Goal: Information Seeking & Learning: Learn about a topic

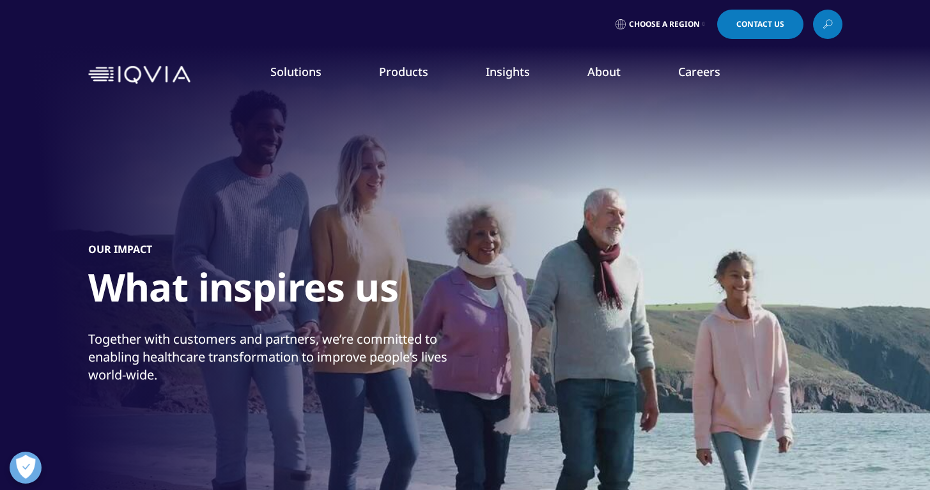
click at [295, 213] on li "Commitment to Global Health" at bounding box center [361, 220] width 228 height 24
click at [334, 217] on link "Commitment to Global Health" at bounding box center [361, 220] width 228 height 14
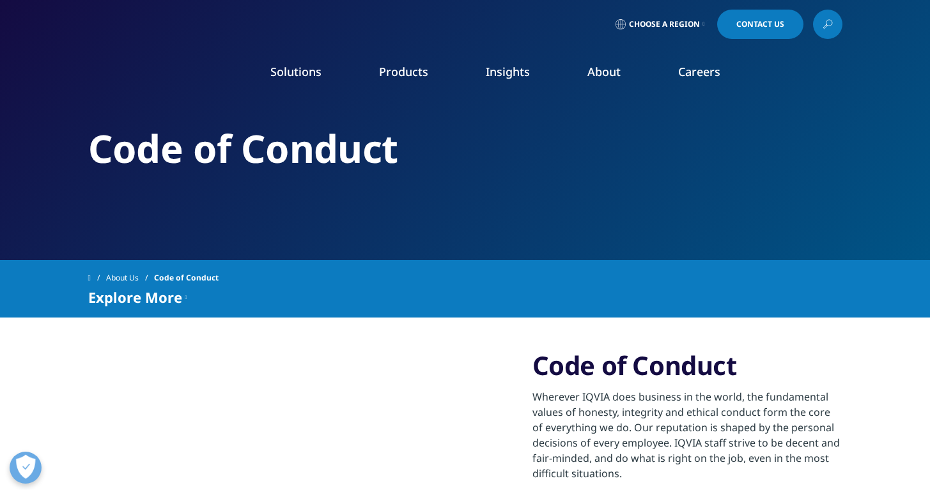
click at [490, 170] on link "News" at bounding box center [589, 172] width 228 height 14
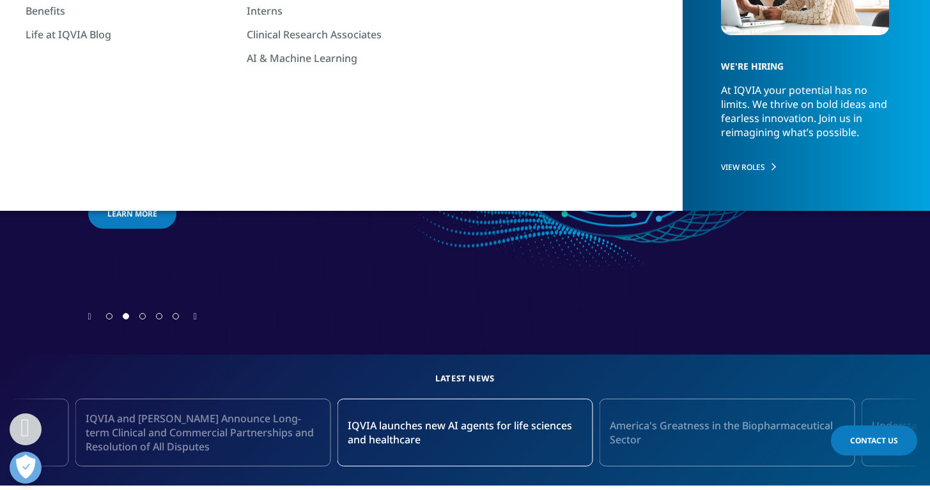
scroll to position [491, 0]
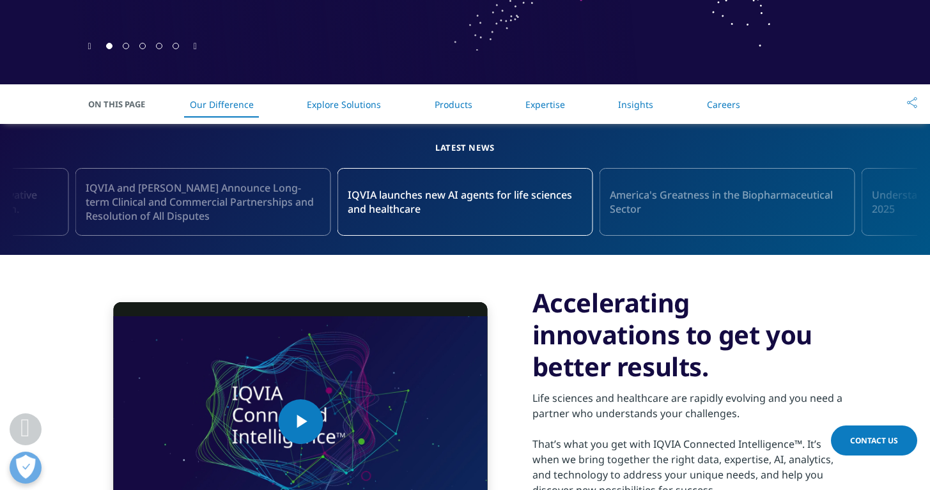
scroll to position [491, 0]
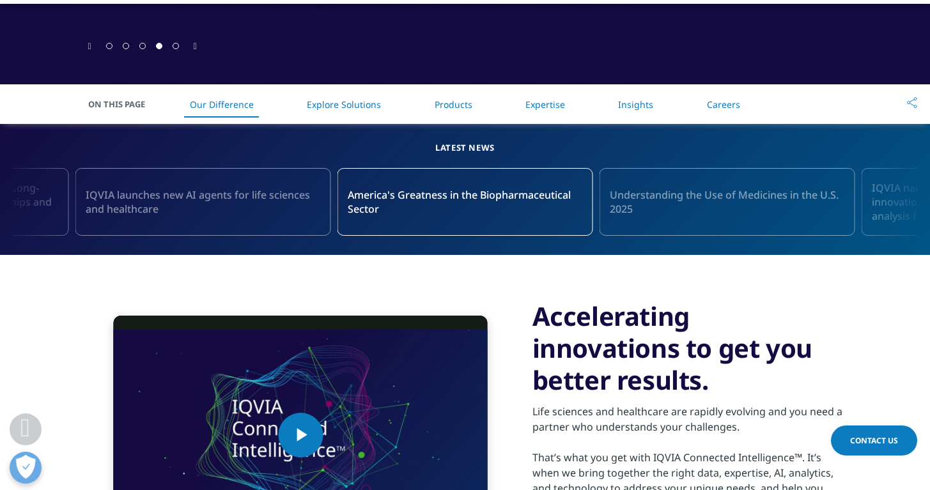
scroll to position [491, 0]
